Goal: Information Seeking & Learning: Check status

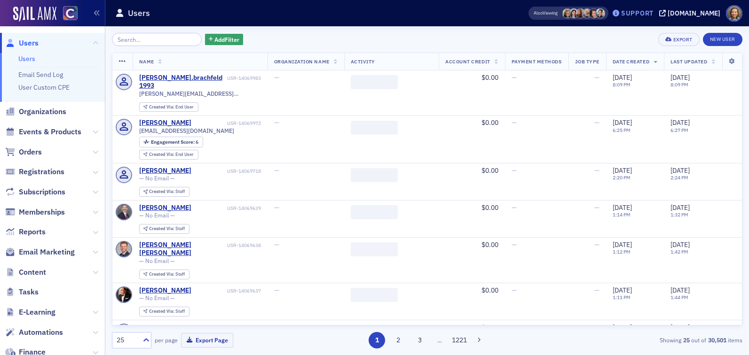
click at [652, 9] on div "Support" at bounding box center [637, 13] width 32 height 8
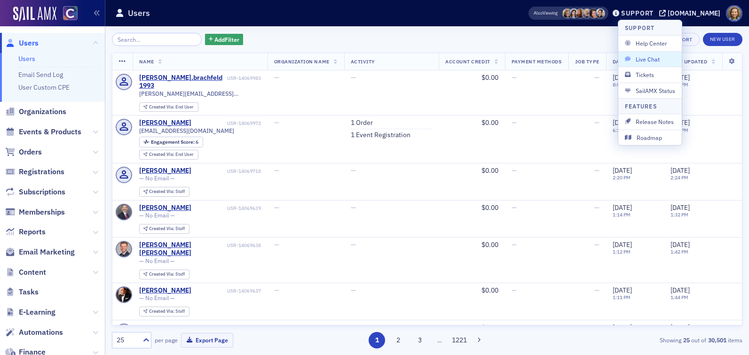
click at [635, 65] on button "Live Chat" at bounding box center [649, 59] width 63 height 16
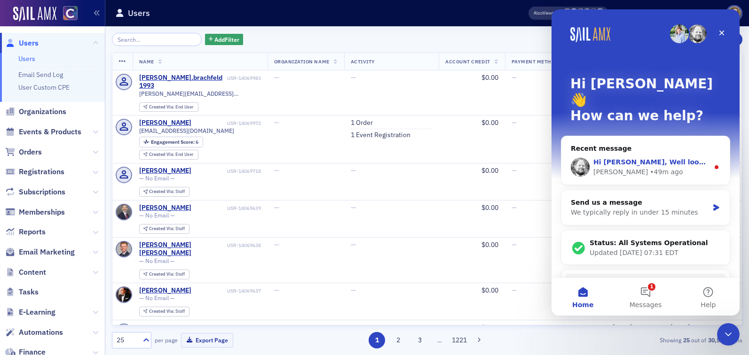
click at [676, 158] on span "Hi Lindsay, Well look into this, I also get an error when retrying. ​" at bounding box center [730, 162] width 274 height 8
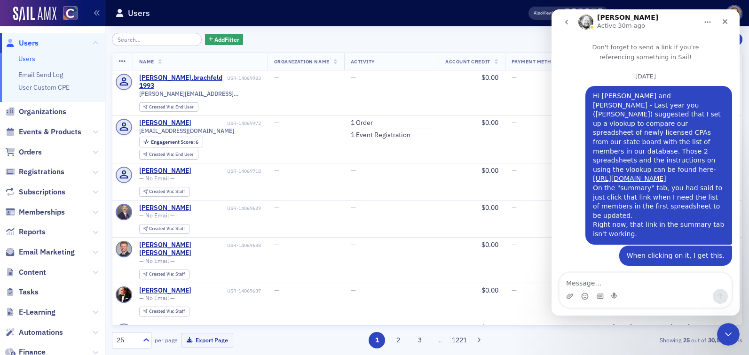
scroll to position [51, 0]
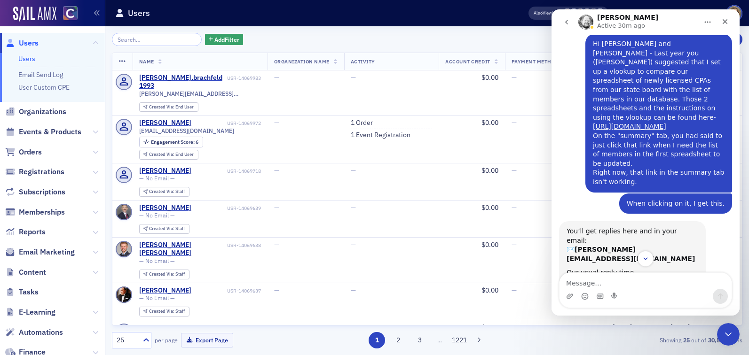
click at [613, 290] on div "Intercom messenger" at bounding box center [615, 296] width 8 height 15
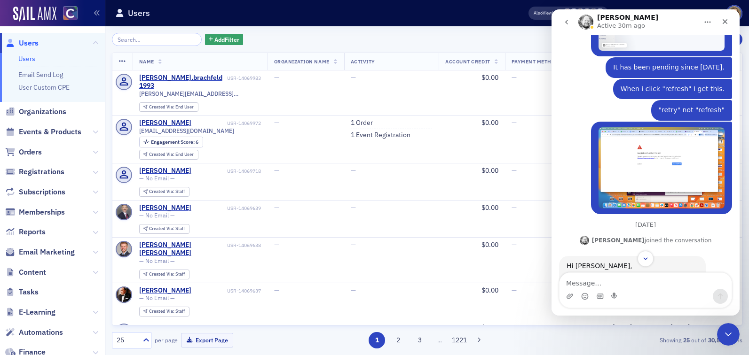
scroll to position [445, 0]
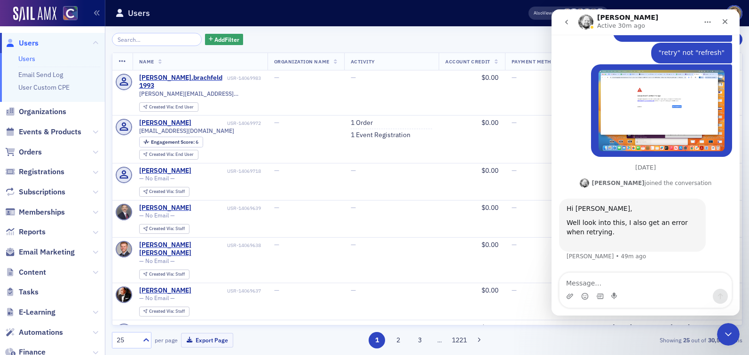
click at [593, 292] on div "Intercom messenger" at bounding box center [645, 296] width 172 height 15
click at [593, 279] on textarea "Message…" at bounding box center [645, 281] width 172 height 16
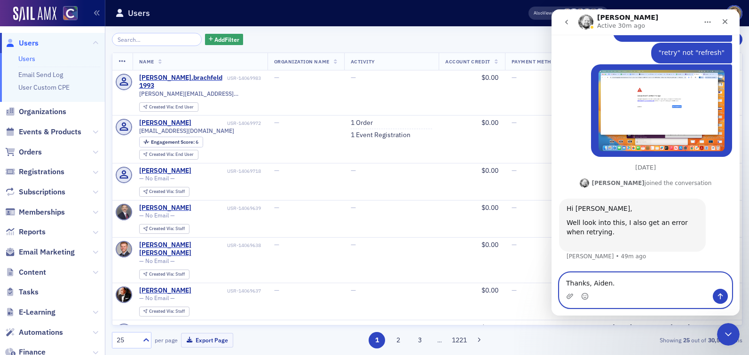
type textarea "Thanks, Aiden."
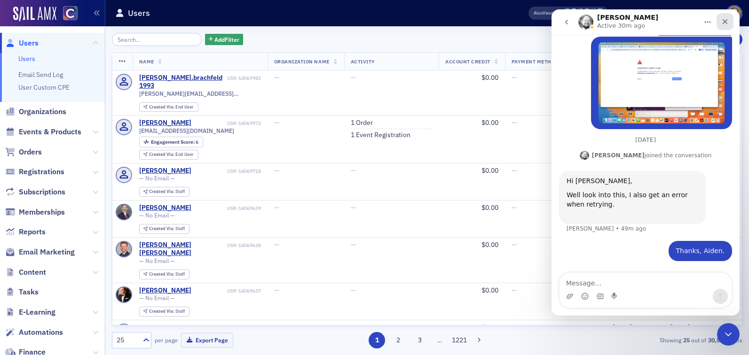
click at [723, 23] on icon "Close" at bounding box center [724, 21] width 5 height 5
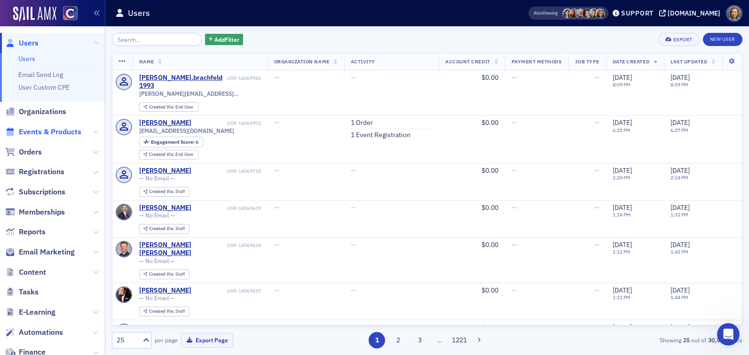
click at [30, 129] on span "Events & Products" at bounding box center [50, 132] width 63 height 10
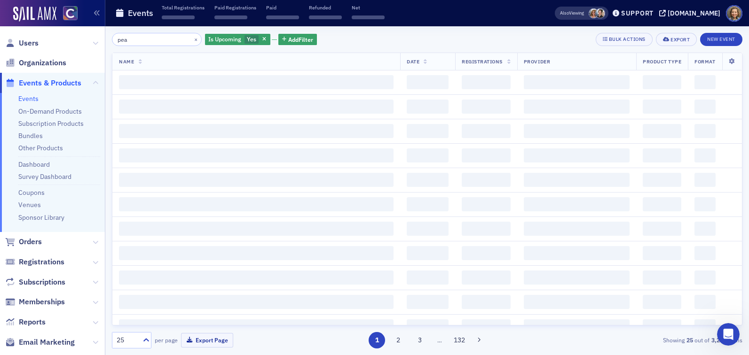
type input "peak"
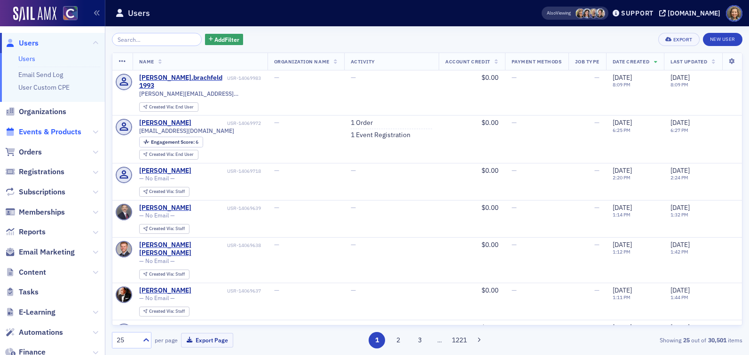
click at [43, 133] on span "Events & Products" at bounding box center [50, 132] width 63 height 10
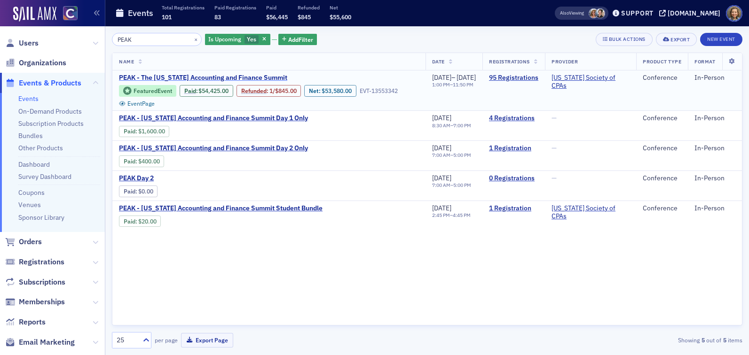
type input "PEAK"
click at [185, 75] on span "PEAK - The [US_STATE] Accounting and Finance Summit" at bounding box center [203, 78] width 168 height 8
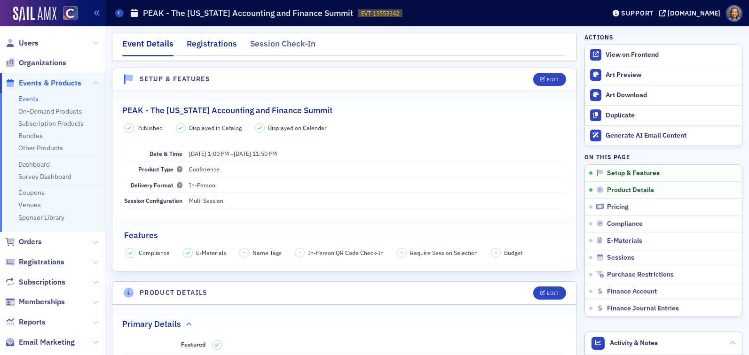
click at [213, 46] on div "Registrations" at bounding box center [212, 46] width 50 height 17
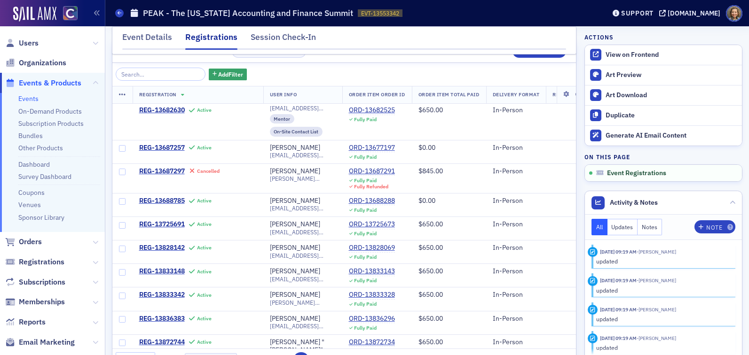
scroll to position [57, 0]
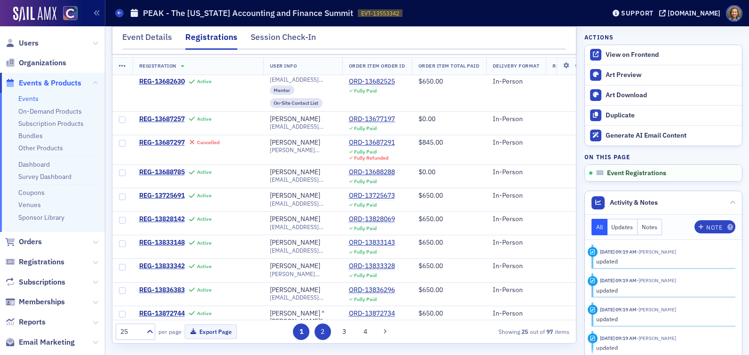
click at [316, 332] on button "2" at bounding box center [322, 332] width 16 height 16
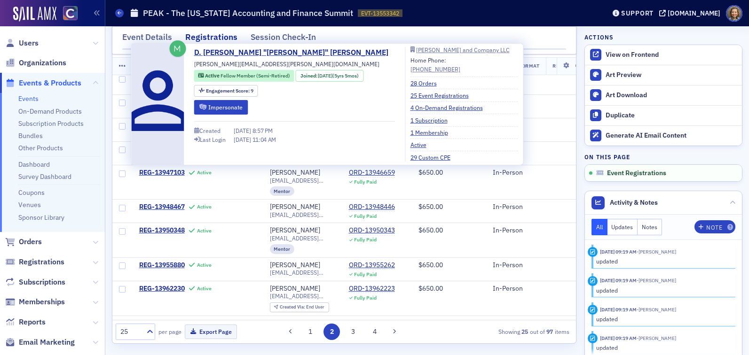
scroll to position [282, 0]
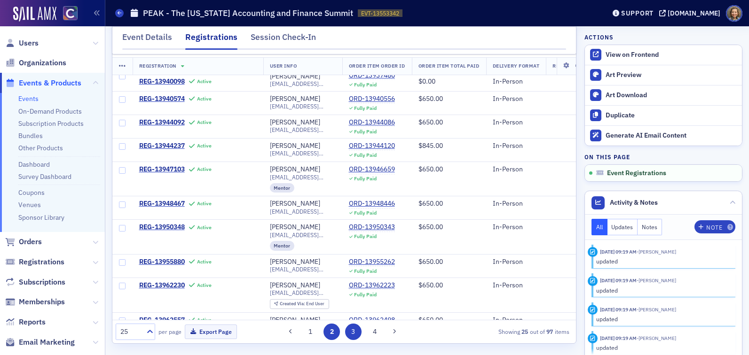
click at [351, 327] on button "3" at bounding box center [353, 332] width 16 height 16
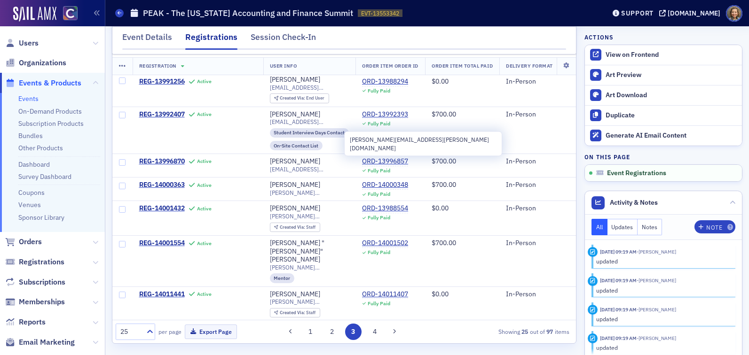
scroll to position [517, 0]
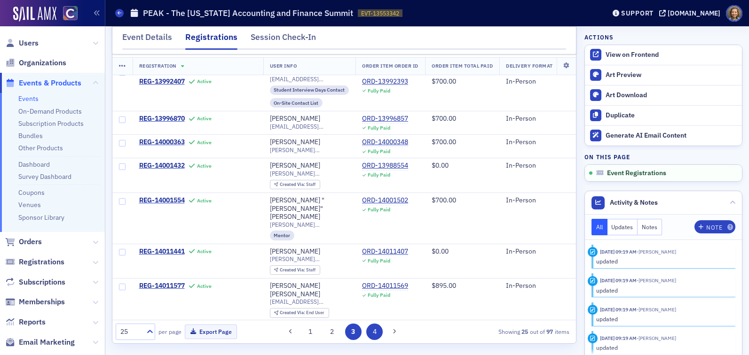
click at [375, 326] on button "4" at bounding box center [374, 332] width 16 height 16
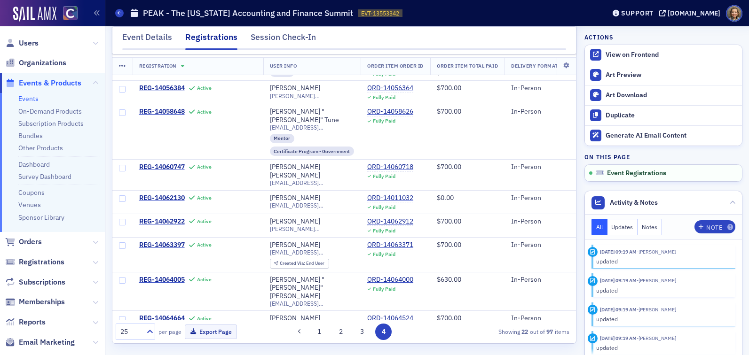
scroll to position [403, 0]
